Goal: Find contact information: Find contact information

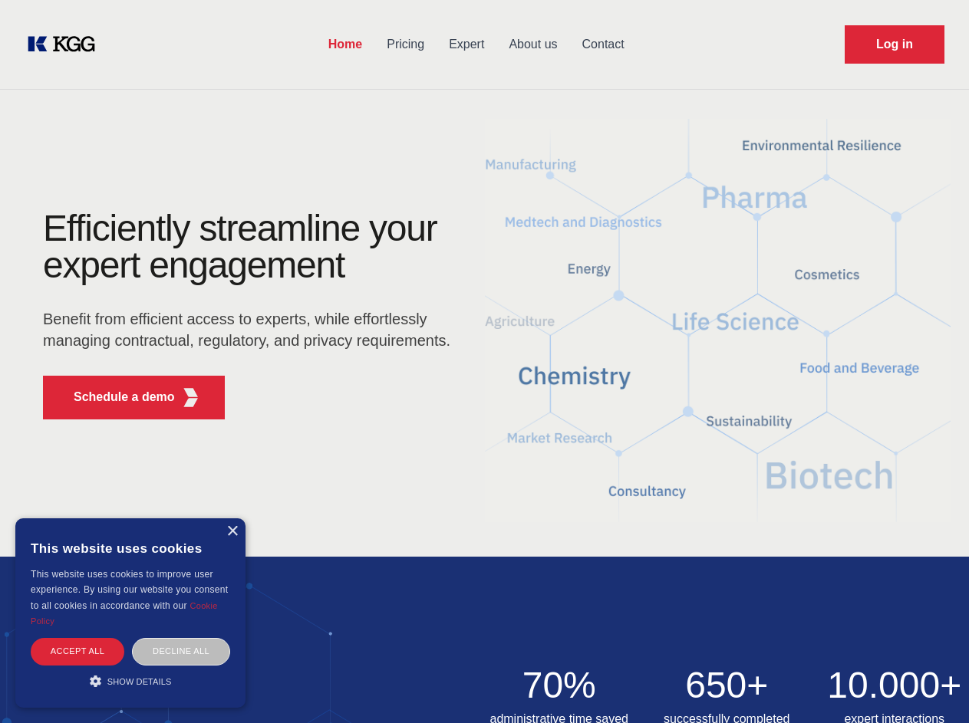
click at [484, 361] on div "Efficiently streamline your expert engagement Benefit from efficient access to …" at bounding box center [251, 321] width 466 height 222
click at [115, 397] on p "Schedule a demo" at bounding box center [124, 397] width 101 height 18
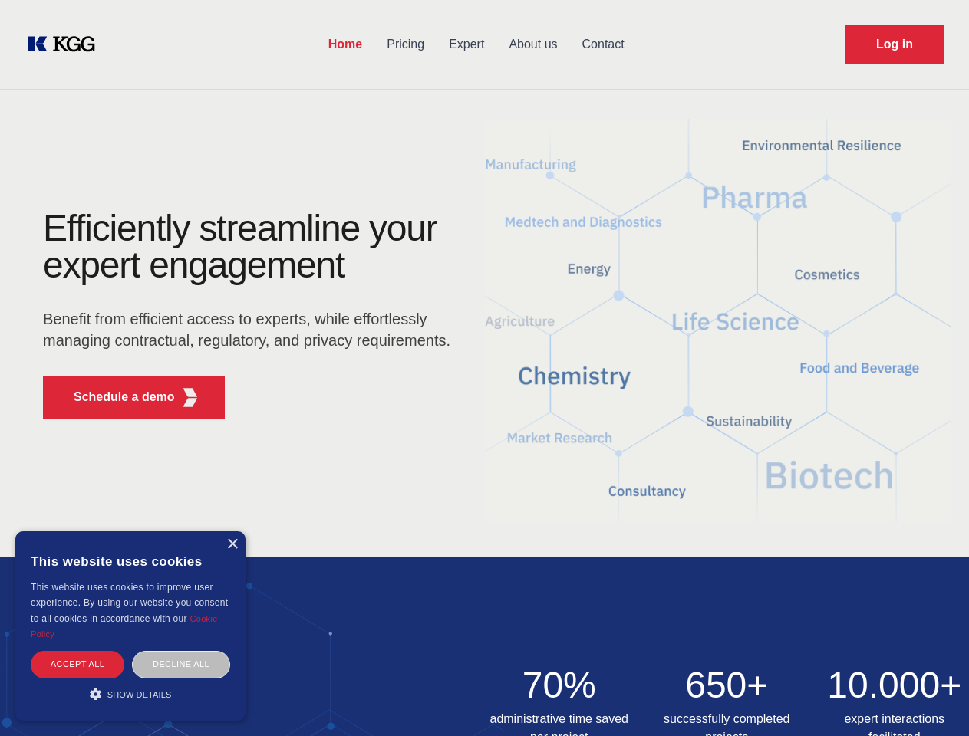
click at [232, 532] on div "× This website uses cookies This website uses cookies to improve user experienc…" at bounding box center [130, 626] width 230 height 189
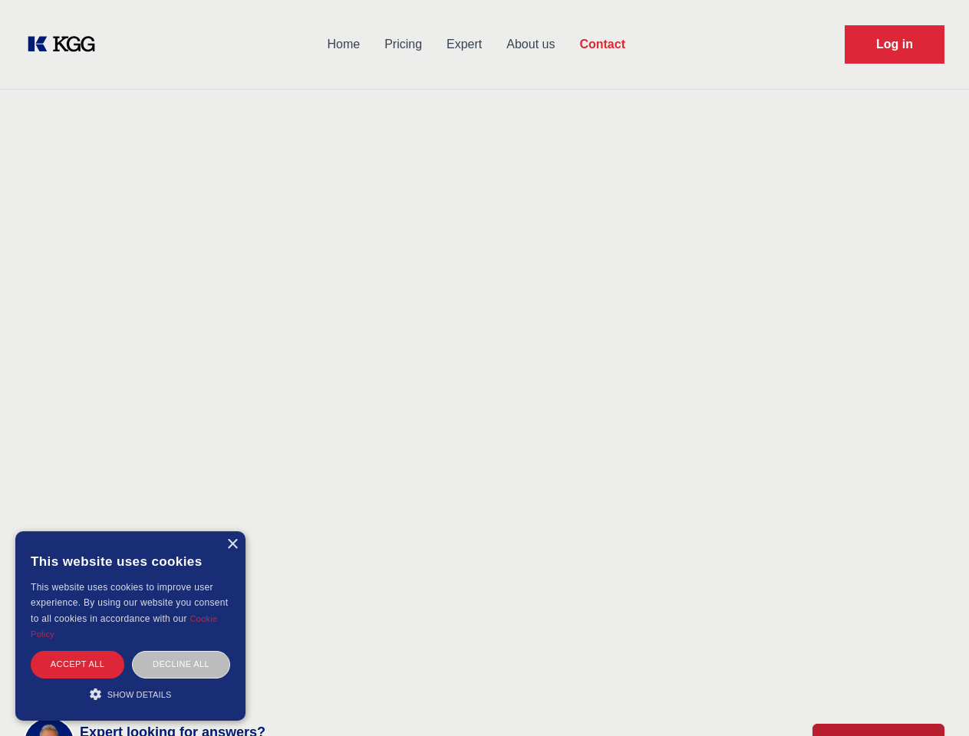
click at [77, 651] on div "Accept all" at bounding box center [78, 664] width 94 height 27
click at [181, 651] on div "Decline all" at bounding box center [181, 664] width 98 height 27
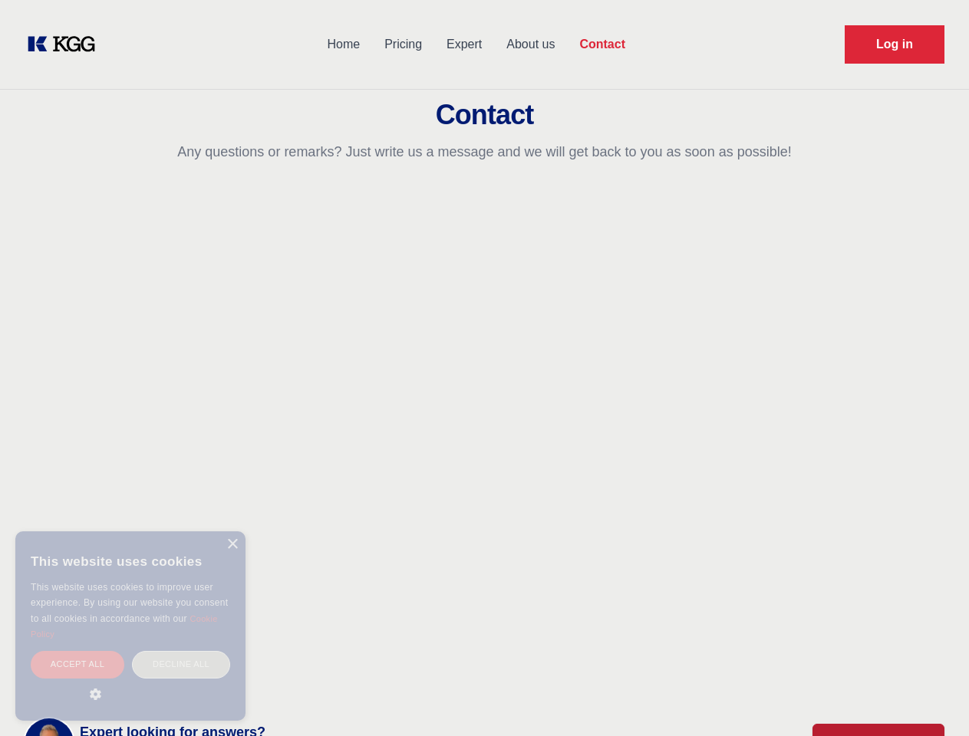
click at [130, 681] on main "Contact Any questions or remarks? Just write us a message and we will get back …" at bounding box center [484, 399] width 969 height 799
